Goal: Information Seeking & Learning: Understand process/instructions

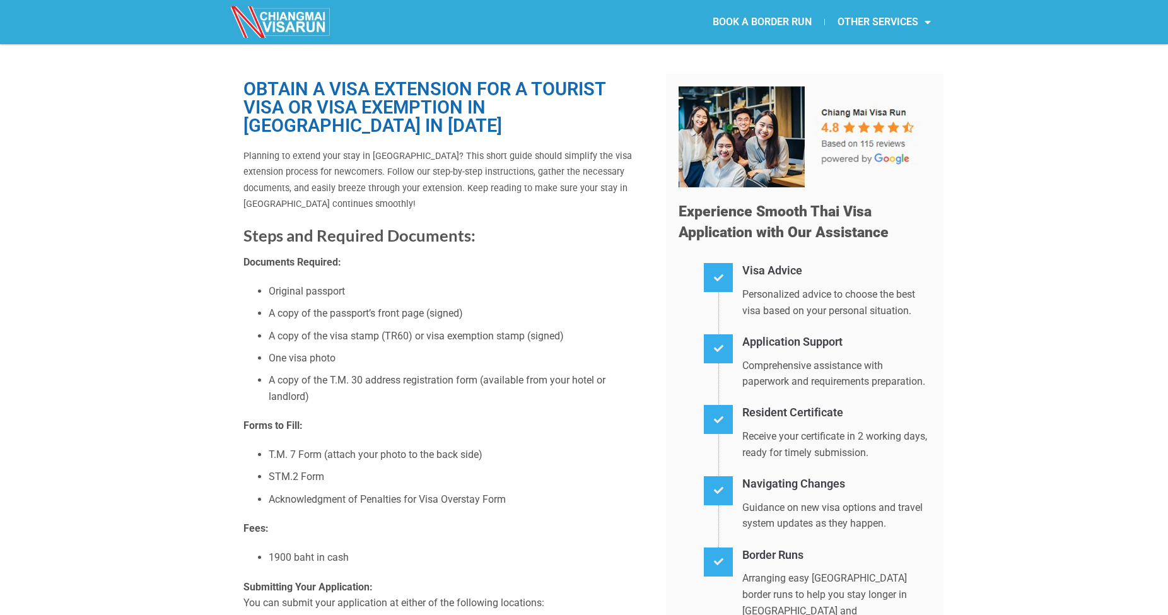
scroll to position [23, 0]
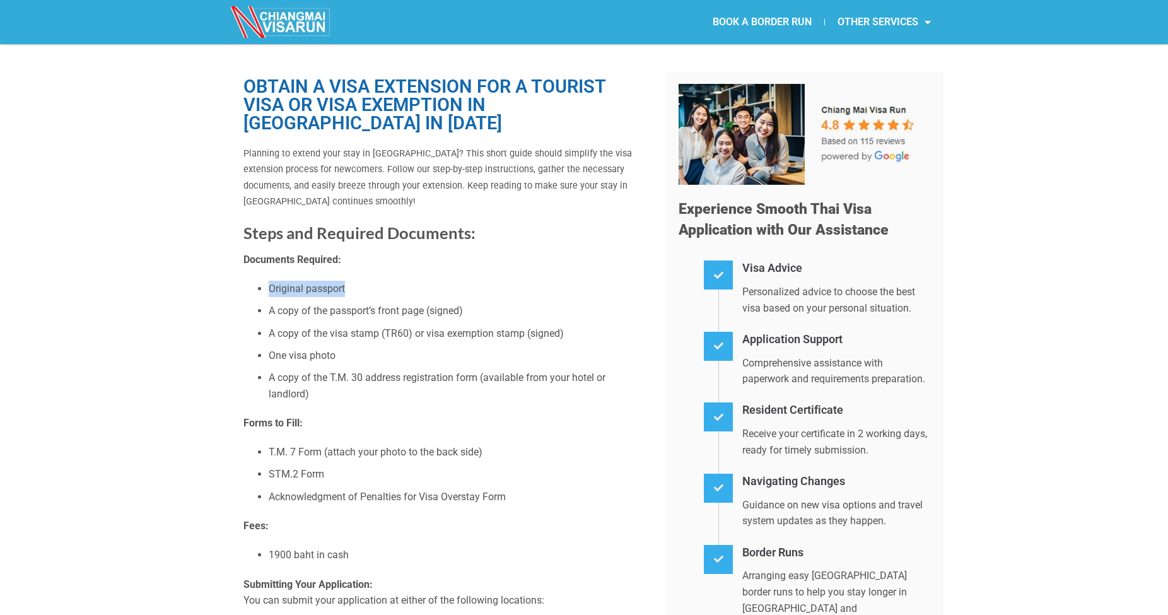
drag, startPoint x: 257, startPoint y: 283, endPoint x: 377, endPoint y: 279, distance: 119.3
click at [376, 281] on li "Original passport" at bounding box center [458, 289] width 378 height 16
drag, startPoint x: 281, startPoint y: 307, endPoint x: 552, endPoint y: 295, distance: 271.5
click at [552, 295] on ul "Original passport A copy of the passport’s front page (signed) A copy of the vi…" at bounding box center [445, 341] width 404 height 121
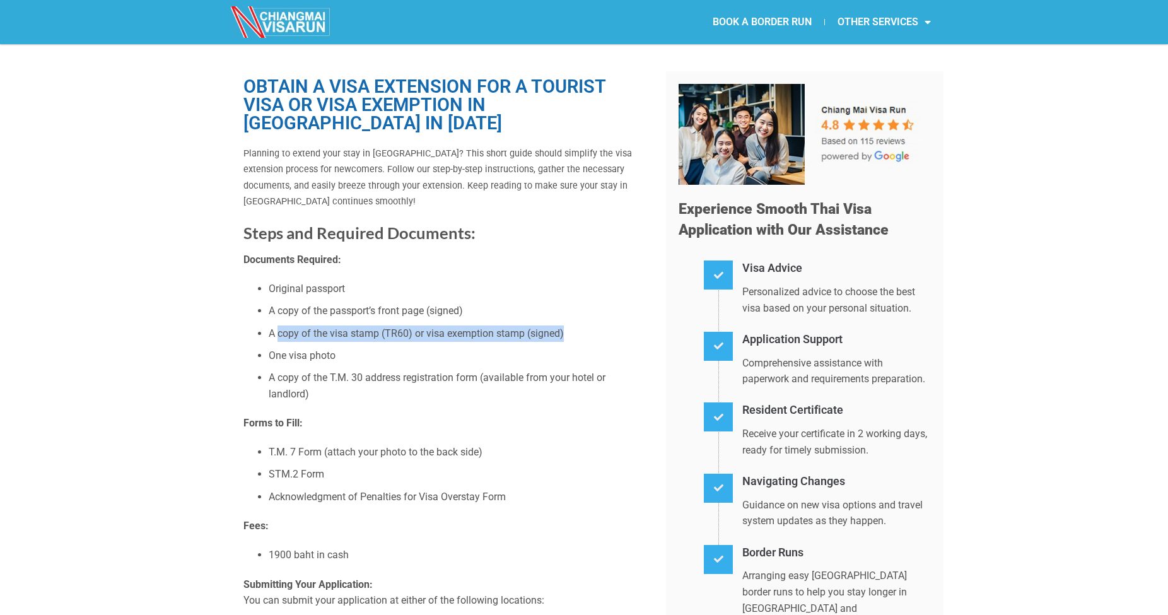
drag, startPoint x: 280, startPoint y: 329, endPoint x: 573, endPoint y: 326, distance: 292.7
click at [573, 326] on li "A copy of the visa stamp (TR60) or visa exemption stamp (signed)" at bounding box center [458, 333] width 378 height 16
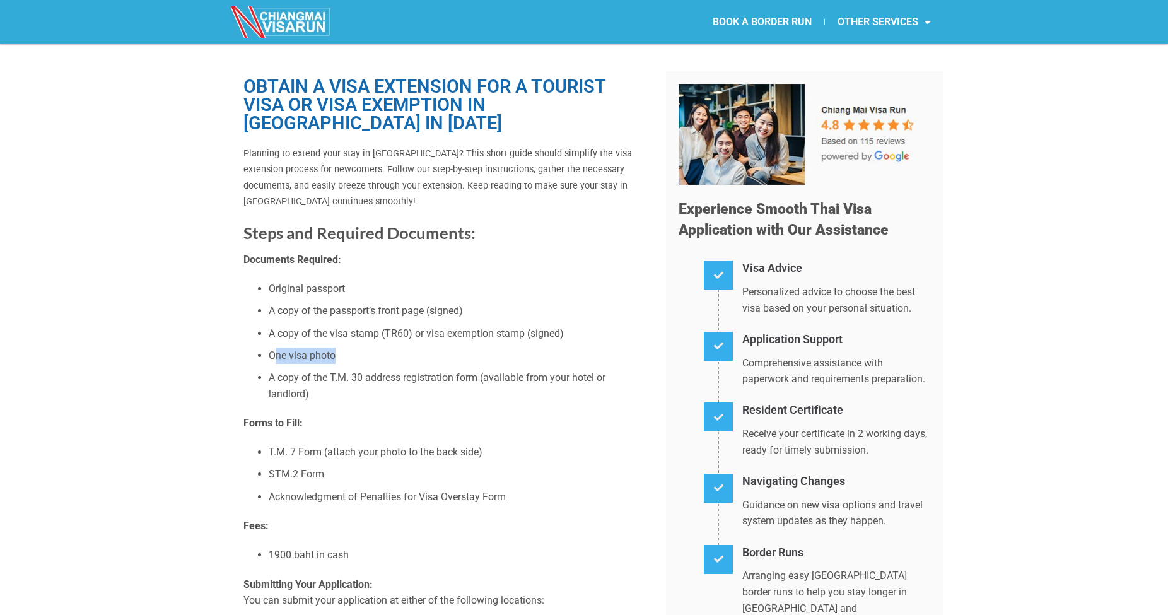
drag, startPoint x: 273, startPoint y: 351, endPoint x: 375, endPoint y: 346, distance: 101.7
click at [375, 348] on li "One visa photo" at bounding box center [458, 356] width 378 height 16
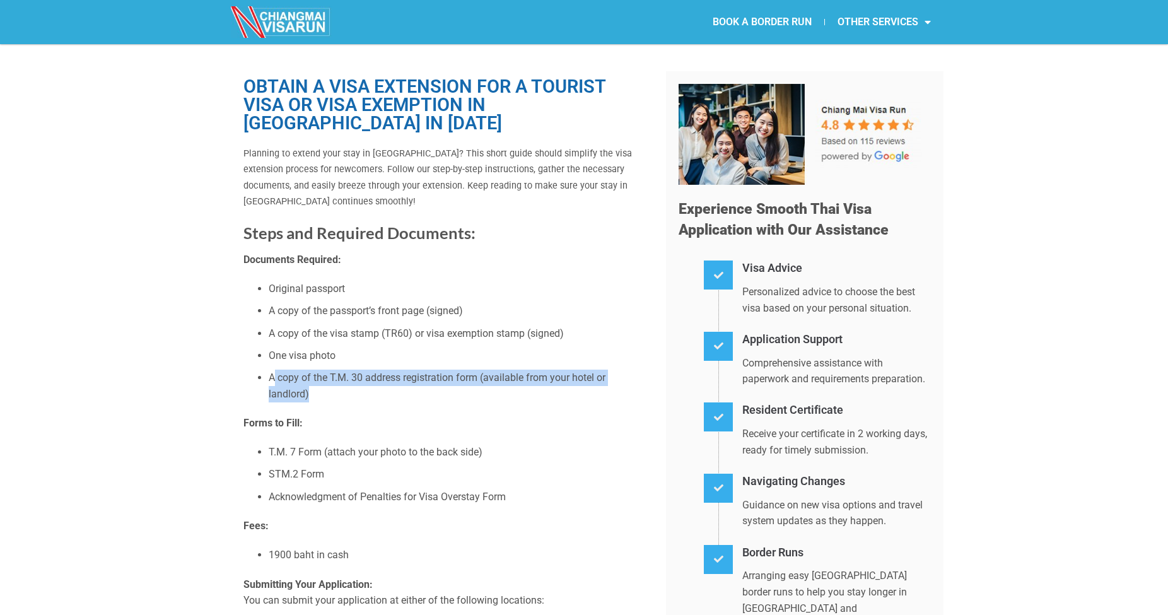
drag, startPoint x: 274, startPoint y: 374, endPoint x: 360, endPoint y: 385, distance: 86.5
click at [360, 385] on li "A copy of the T.M. 30 address registration form (available from your hotel or l…" at bounding box center [458, 386] width 378 height 32
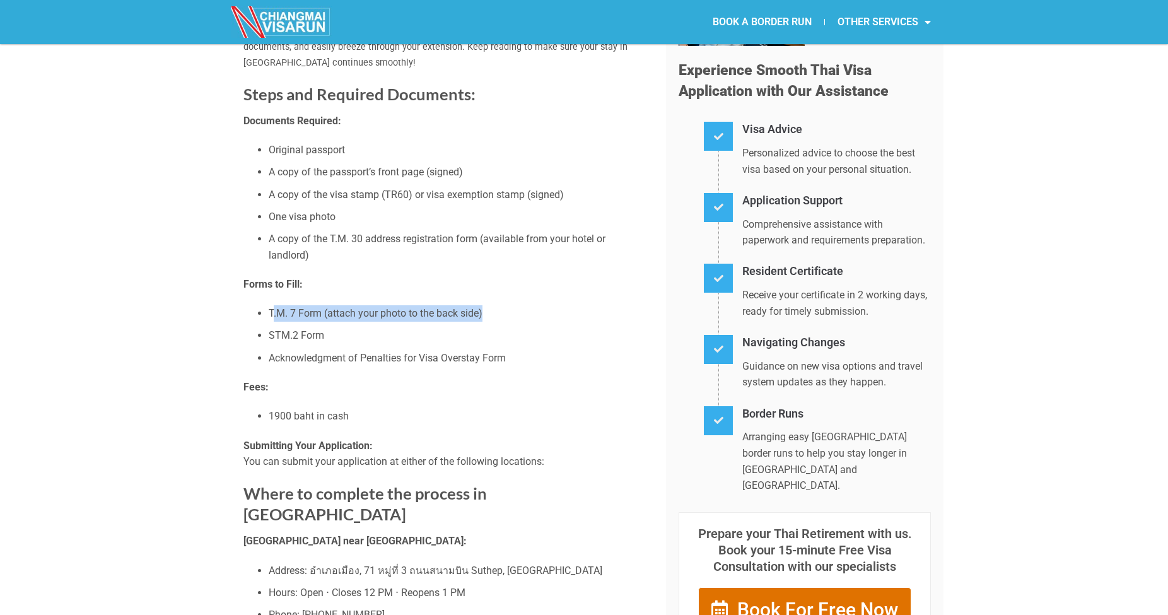
drag, startPoint x: 273, startPoint y: 307, endPoint x: 525, endPoint y: 304, distance: 252.3
click at [517, 307] on li "T.M. 7 Form (attach your photo to the back side)" at bounding box center [458, 313] width 378 height 16
drag, startPoint x: 271, startPoint y: 413, endPoint x: 384, endPoint y: 410, distance: 113.0
click at [381, 410] on li "1900 baht in cash" at bounding box center [458, 416] width 378 height 16
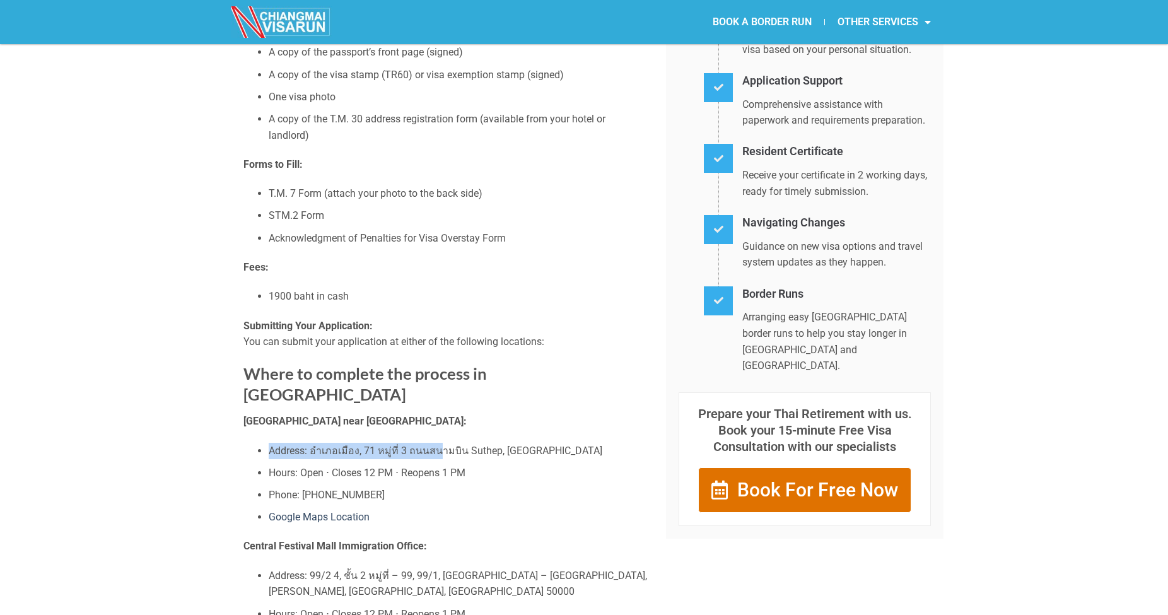
drag, startPoint x: 264, startPoint y: 418, endPoint x: 449, endPoint y: 429, distance: 185.8
click at [440, 443] on ul "Address: อำเภอเมือง, 71 หมู่ที่ 3 ถนนสนาม[GEOGRAPHIC_DATA] Hours: Open ⋅ Closes…" at bounding box center [445, 484] width 404 height 83
click at [455, 443] on li "Address: อำเภอเมือง, 71 หมู่ที่ 3 ถนนสนามบิน Suthep, [GEOGRAPHIC_DATA]" at bounding box center [458, 451] width 378 height 16
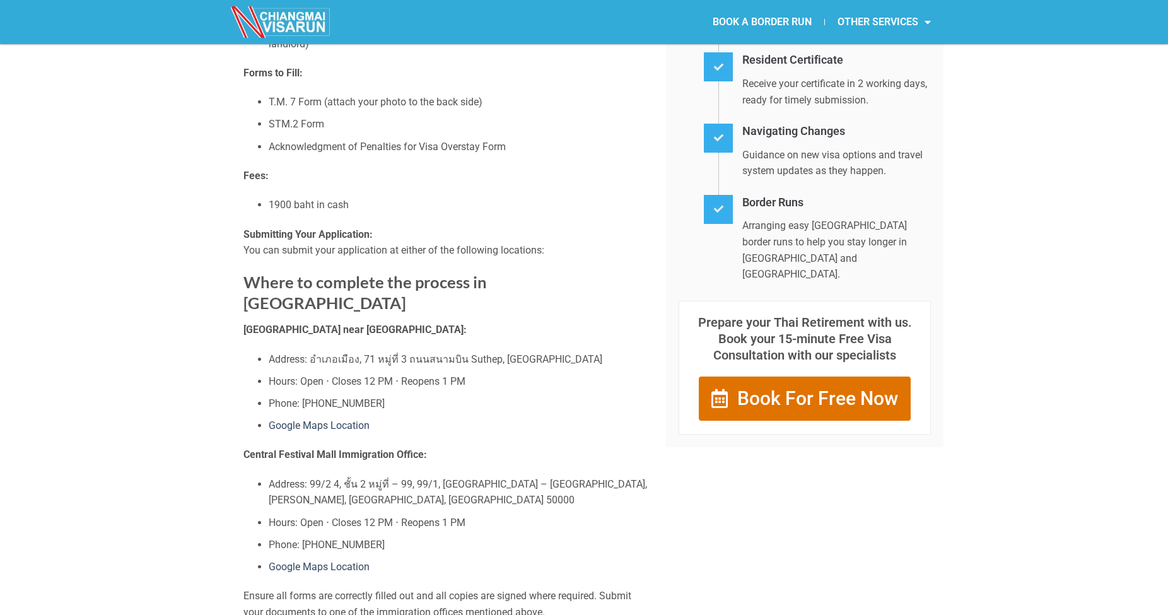
scroll to position [451, 0]
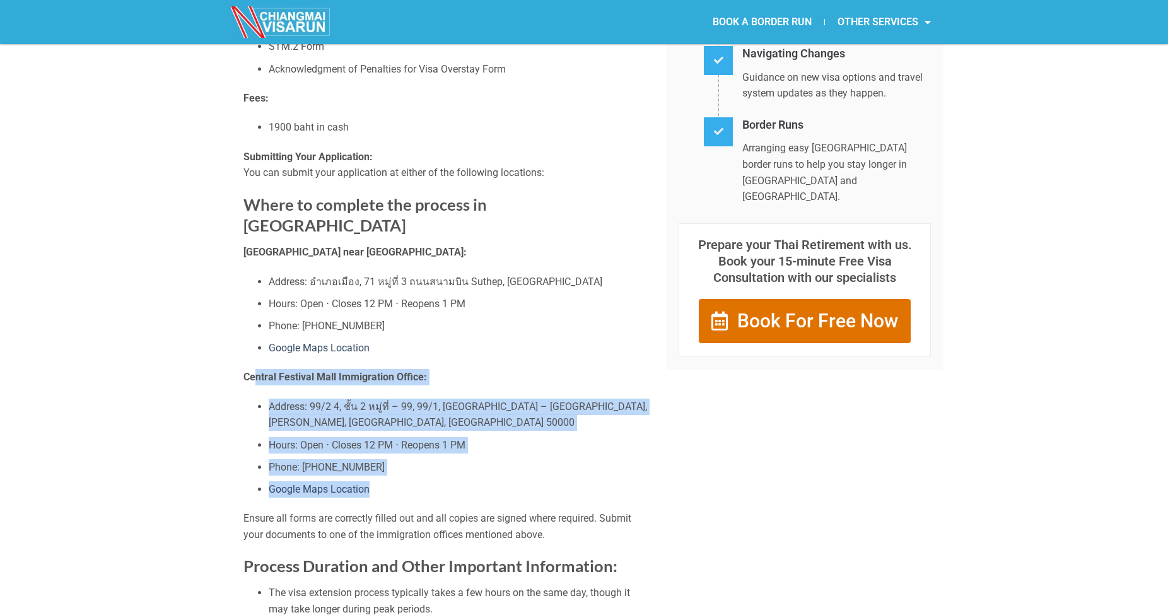
drag, startPoint x: 397, startPoint y: 482, endPoint x: 254, endPoint y: 358, distance: 188.7
click at [255, 360] on div "Planning to extend your stay in [GEOGRAPHIC_DATA]? This short guide should simp…" at bounding box center [445, 538] width 404 height 1643
click at [565, 459] on li "Phone: [PHONE_NUMBER]" at bounding box center [458, 467] width 378 height 16
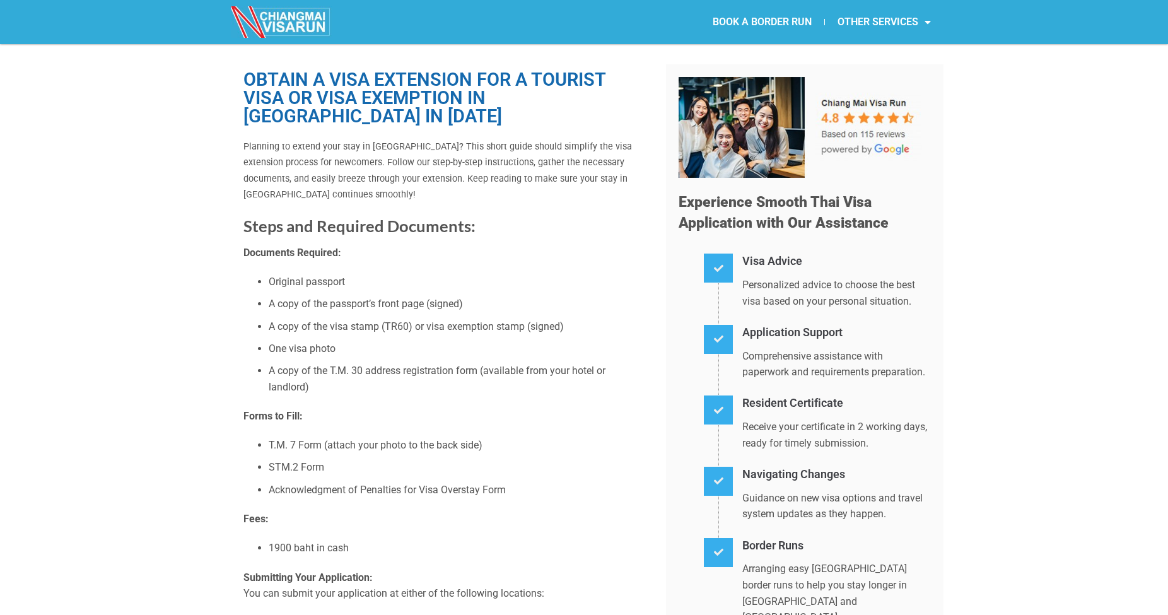
scroll to position [0, 0]
